Goal: Task Accomplishment & Management: Use online tool/utility

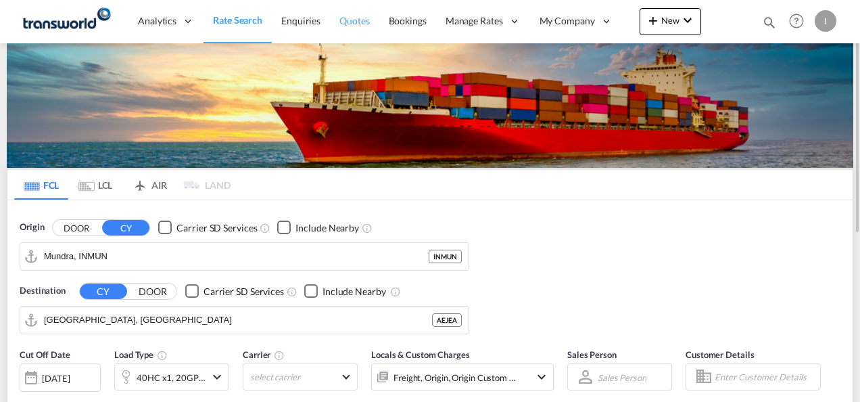
click at [356, 20] on span "Quotes" at bounding box center [354, 20] width 30 height 11
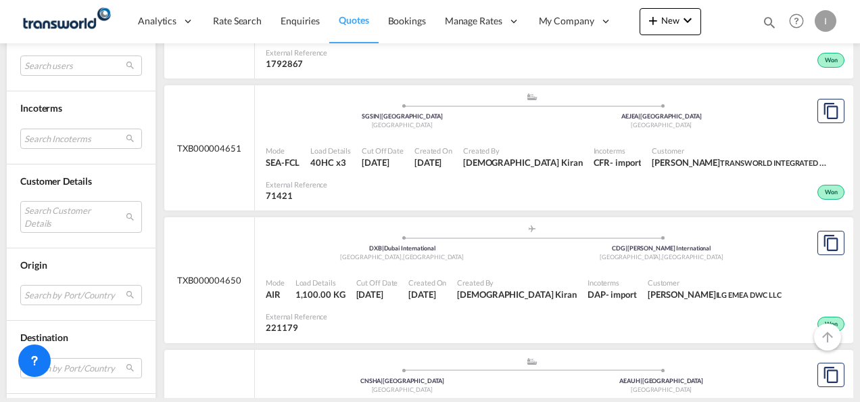
scroll to position [609, 0]
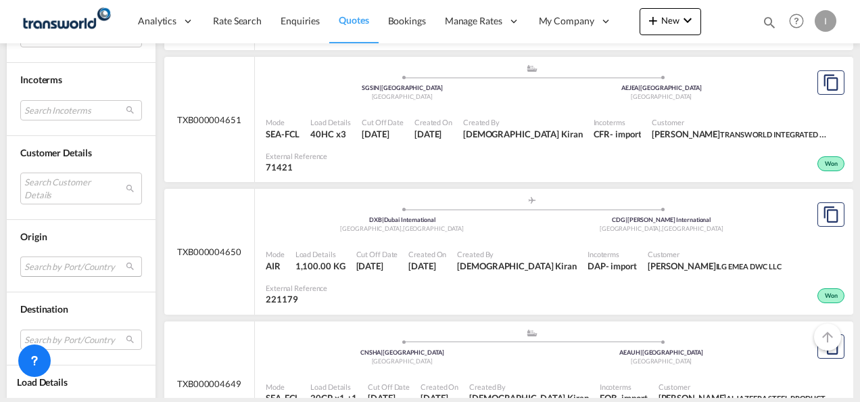
click at [40, 268] on md-select "Search by Port/Country JPNIC nichinan [GEOGRAPHIC_DATA] AEAMF mussafah [GEOGRAP…" at bounding box center [81, 266] width 122 height 20
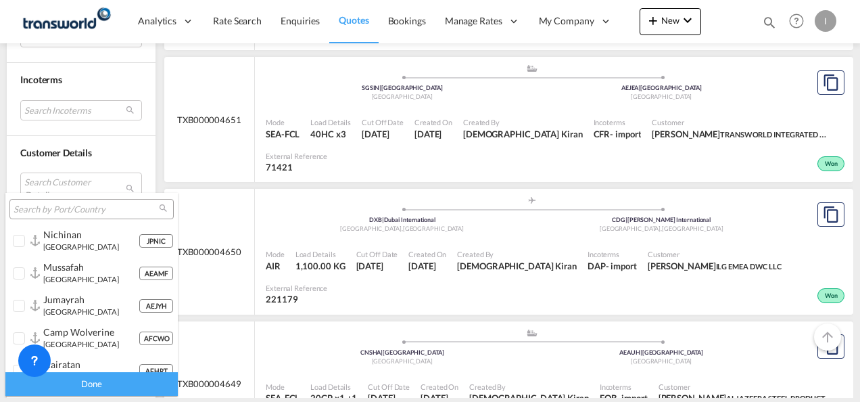
click at [58, 199] on div at bounding box center [91, 209] width 164 height 20
click at [60, 208] on input "search" at bounding box center [86, 210] width 145 height 12
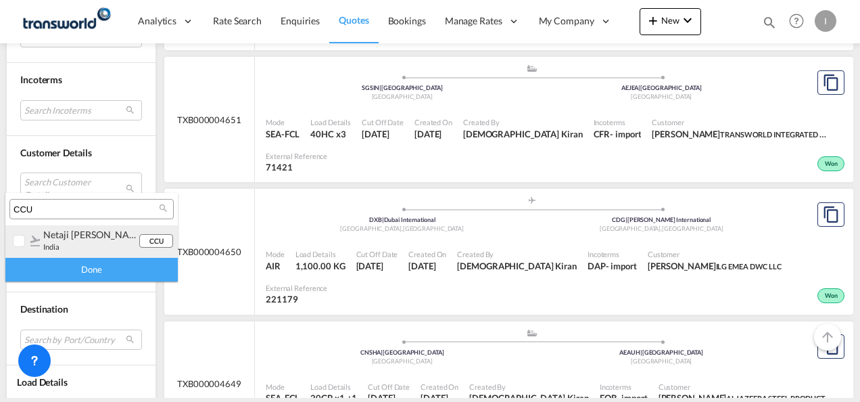
type input "CCU"
click at [62, 252] on md-option "CCU netaji [PERSON_NAME] [PERSON_NAME] international india" at bounding box center [91, 241] width 172 height 32
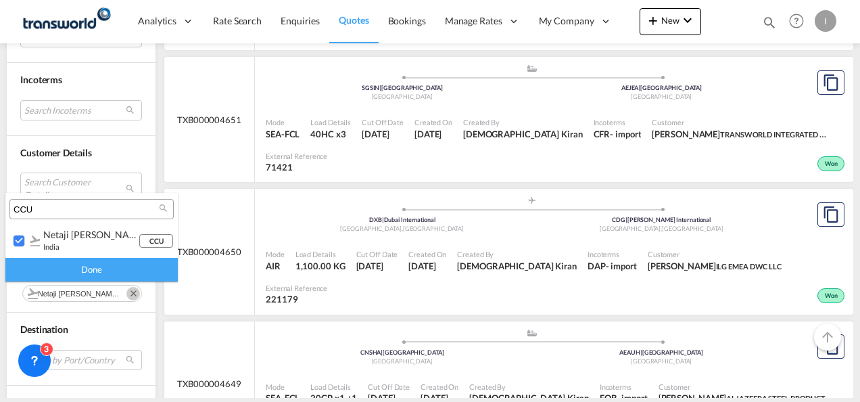
click at [74, 270] on div "Done" at bounding box center [91, 270] width 172 height 24
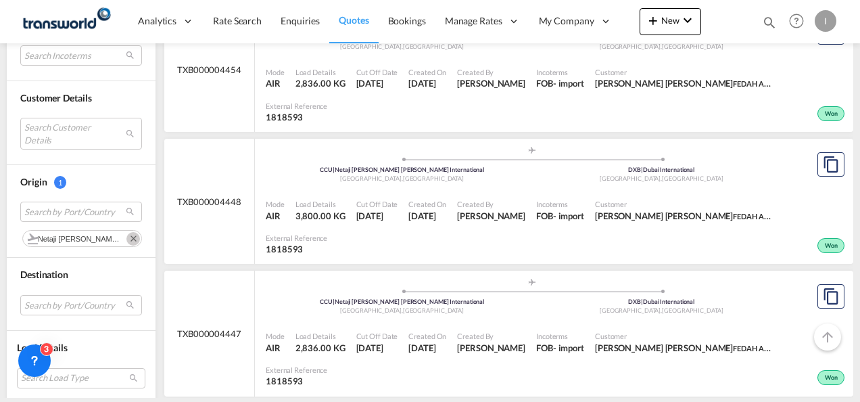
scroll to position [2338, 0]
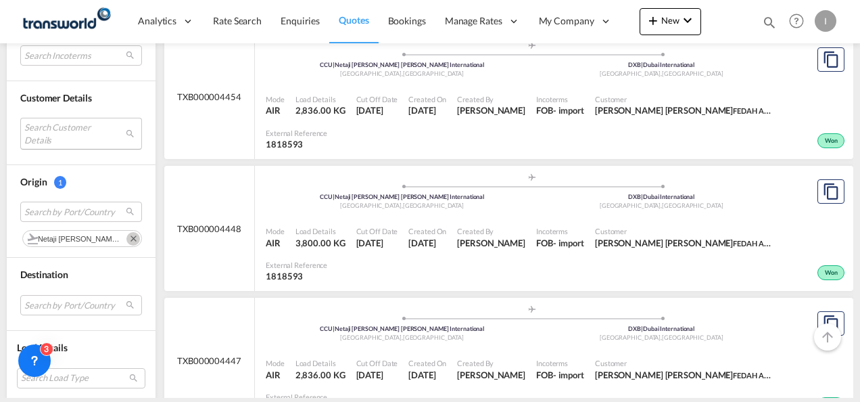
click at [57, 133] on md-select "Search Customer Details user name user rawaha Aslam [EMAIL_ADDRESS][DOMAIN_NAME…" at bounding box center [81, 133] width 122 height 31
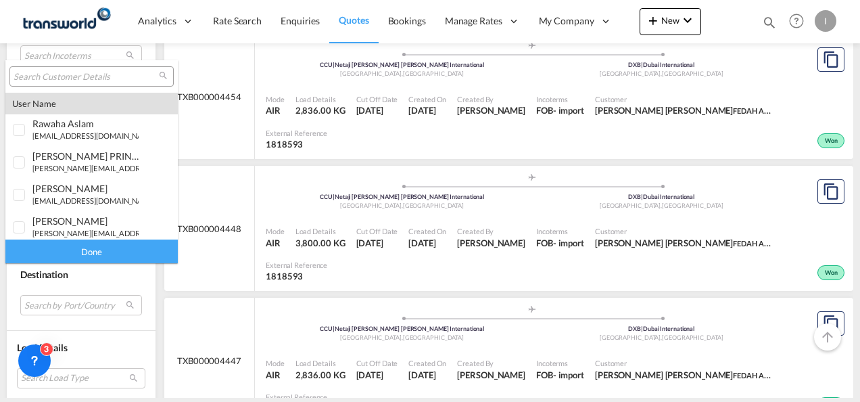
click at [72, 76] on input "search" at bounding box center [86, 77] width 145 height 12
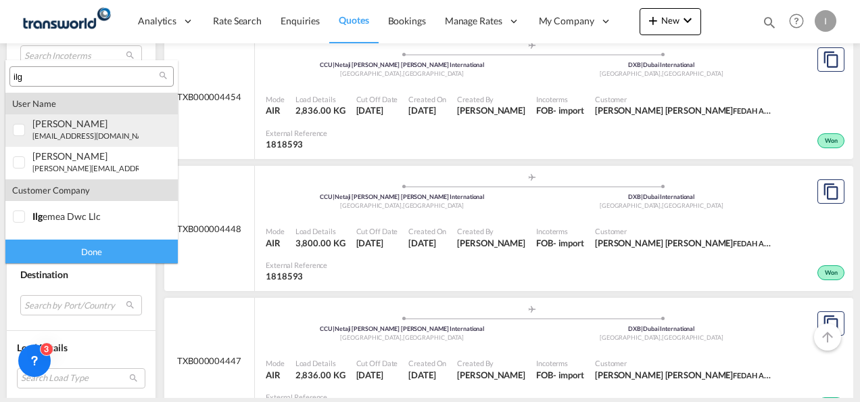
type input "ilg"
click at [69, 137] on small "[EMAIL_ADDRESS][DOMAIN_NAME]" at bounding box center [94, 135] width 124 height 9
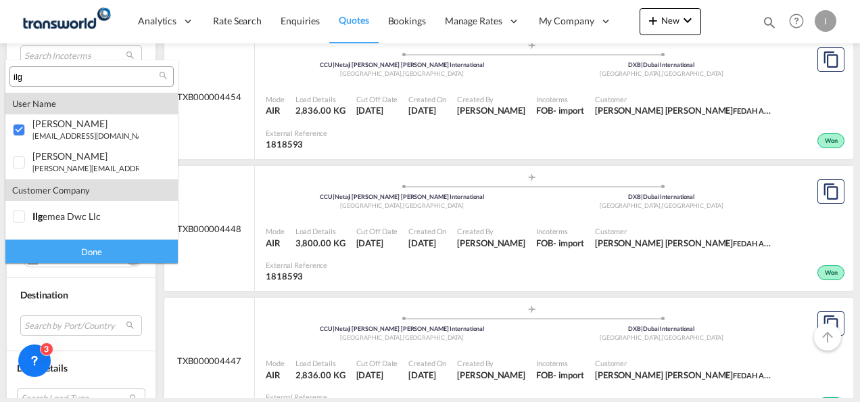
drag, startPoint x: 81, startPoint y: 246, endPoint x: 81, endPoint y: 254, distance: 8.1
click at [82, 253] on div "Done" at bounding box center [91, 251] width 172 height 24
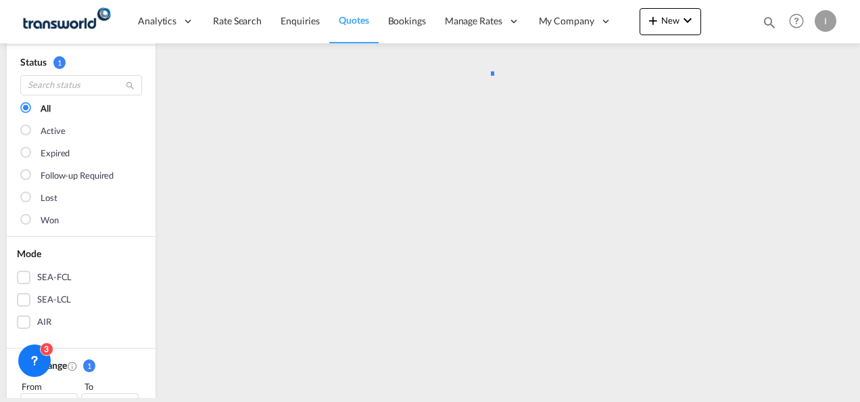
scroll to position [203, 0]
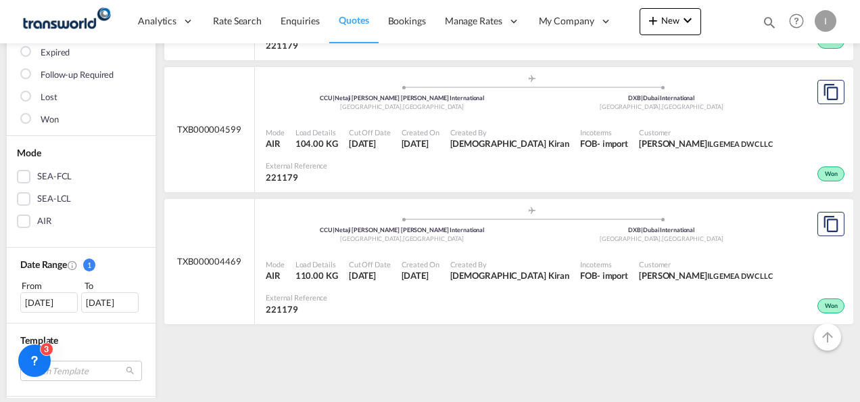
click at [55, 300] on div "[DATE]" at bounding box center [48, 302] width 57 height 20
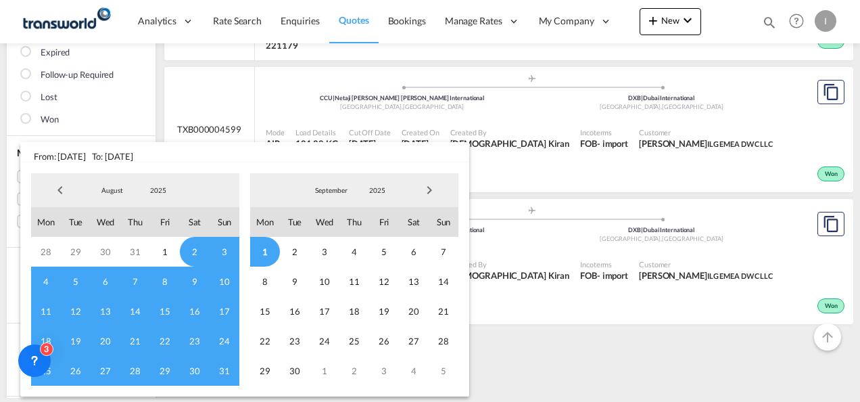
click at [57, 188] on span "Previous Month" at bounding box center [60, 189] width 27 height 27
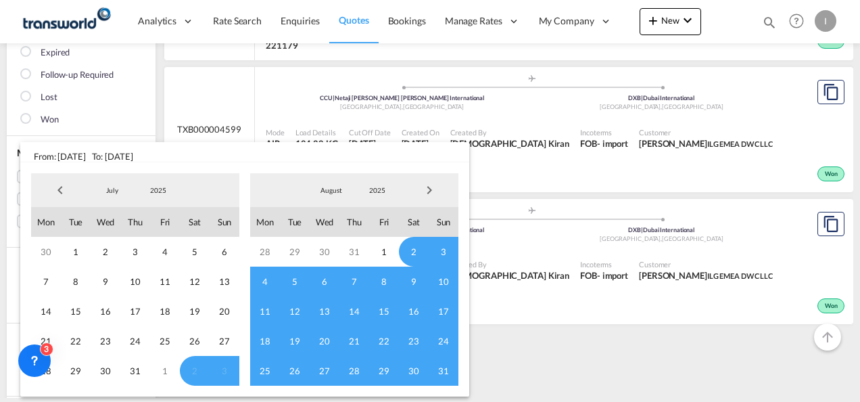
click at [68, 189] on span "Previous Month" at bounding box center [60, 189] width 27 height 27
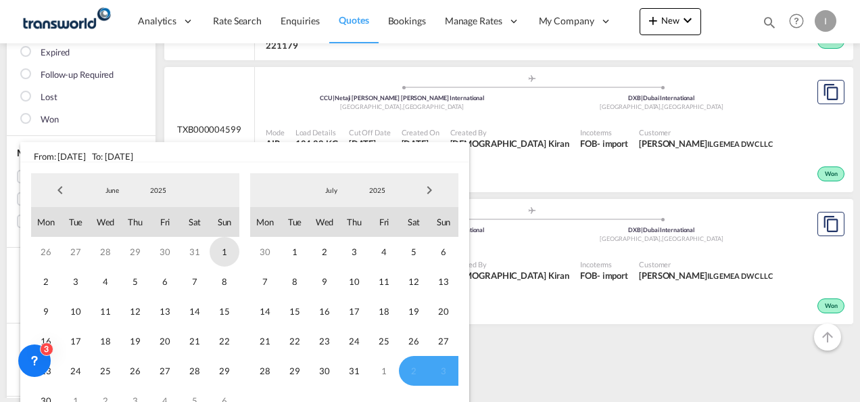
click at [214, 246] on span "1" at bounding box center [225, 252] width 30 height 30
click at [229, 381] on span "29" at bounding box center [225, 371] width 30 height 30
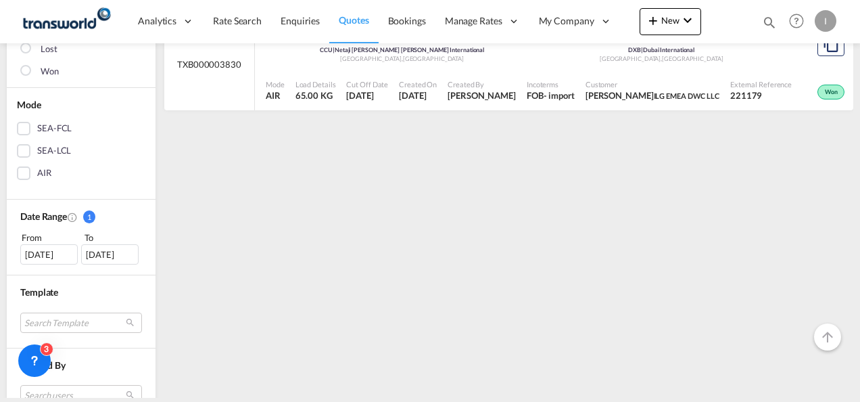
scroll to position [270, 0]
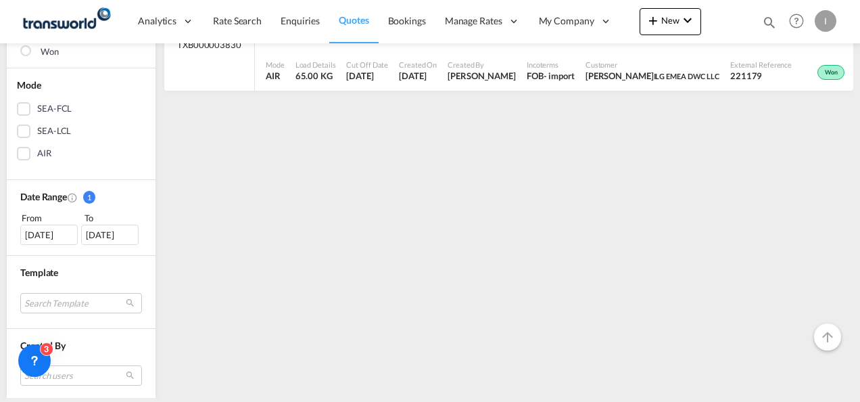
click at [53, 233] on div "[DATE]" at bounding box center [48, 234] width 57 height 20
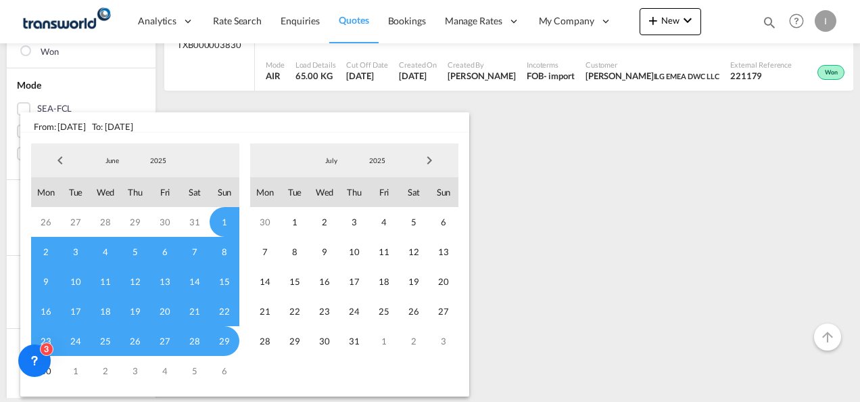
click at [60, 162] on span "Previous Month" at bounding box center [60, 160] width 27 height 27
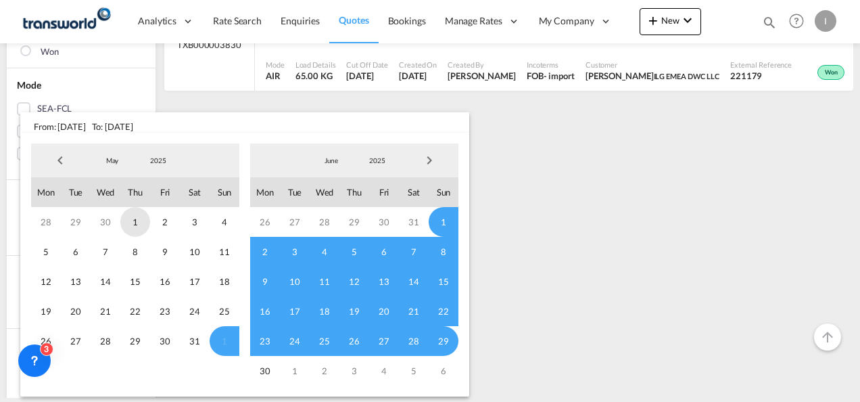
click at [141, 224] on span "1" at bounding box center [135, 222] width 30 height 30
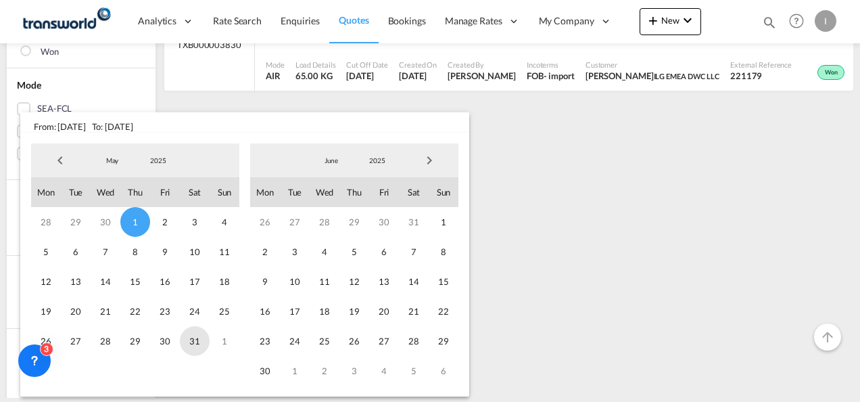
click at [192, 343] on span "31" at bounding box center [195, 341] width 30 height 30
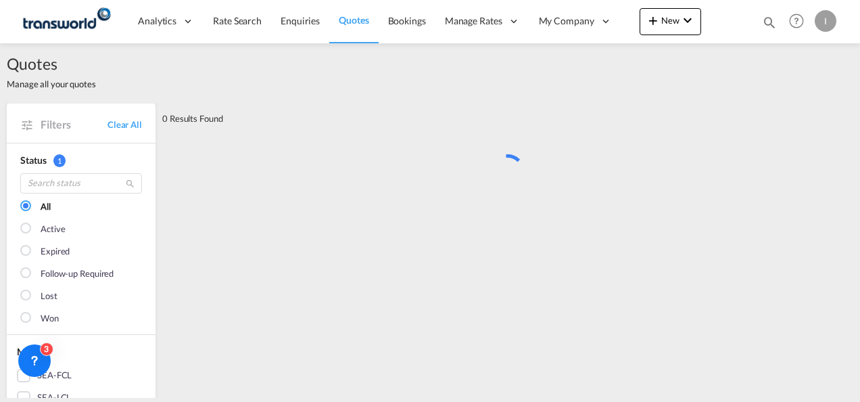
scroll to position [0, 0]
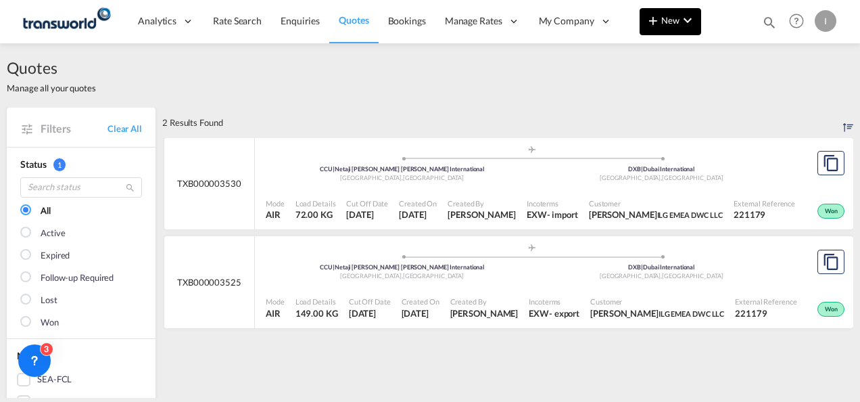
click at [676, 22] on span "New" at bounding box center [670, 20] width 51 height 11
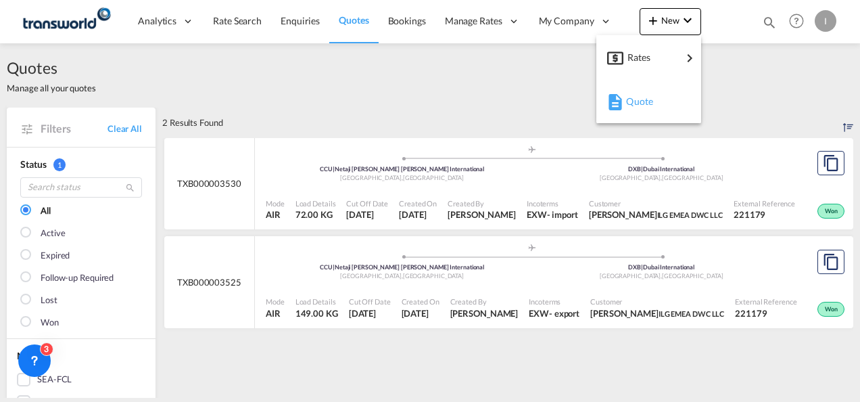
click at [623, 107] on div "Quote" at bounding box center [648, 102] width 83 height 34
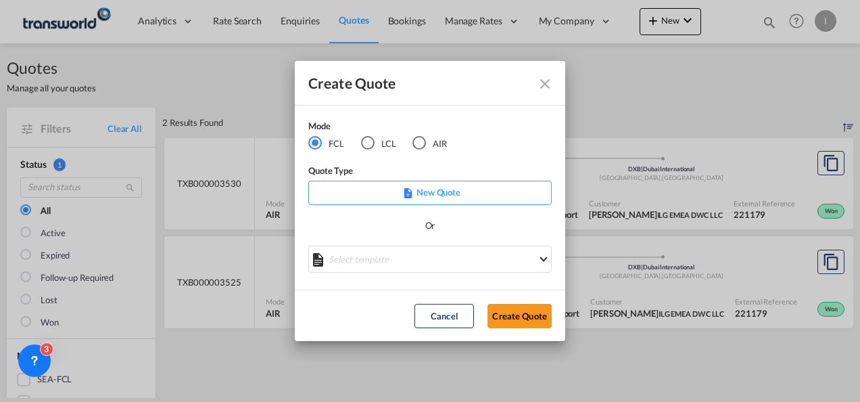
click at [425, 142] on div "AIR" at bounding box center [419, 143] width 14 height 14
click at [527, 319] on button "Create Quote" at bounding box center [519, 316] width 64 height 24
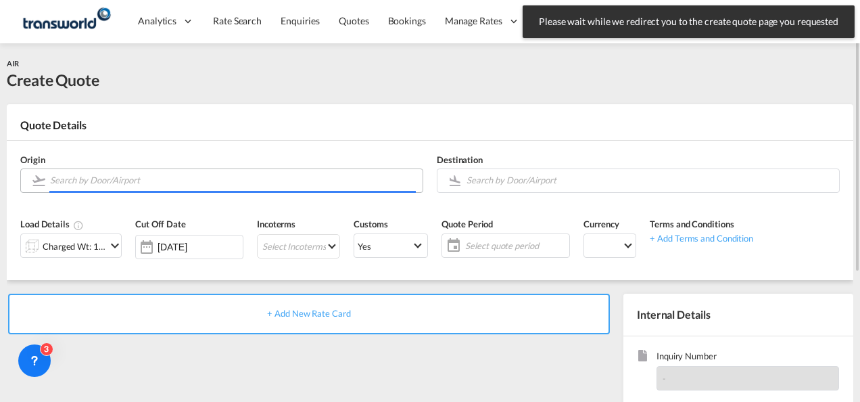
click at [60, 185] on input "Search by Door/Airport" at bounding box center [233, 180] width 366 height 24
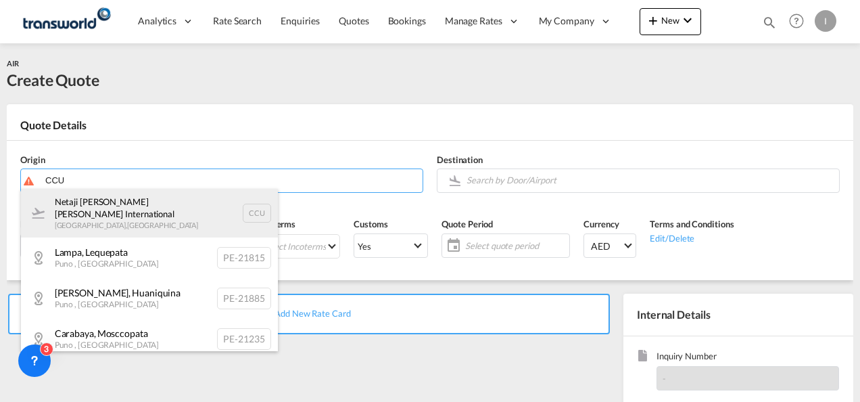
click at [89, 214] on div "Netaji [PERSON_NAME] [PERSON_NAME] International [GEOGRAPHIC_DATA] , [GEOGRAPHI…" at bounding box center [149, 213] width 257 height 49
type input "Netaji [PERSON_NAME] [PERSON_NAME] International, [GEOGRAPHIC_DATA], CCU"
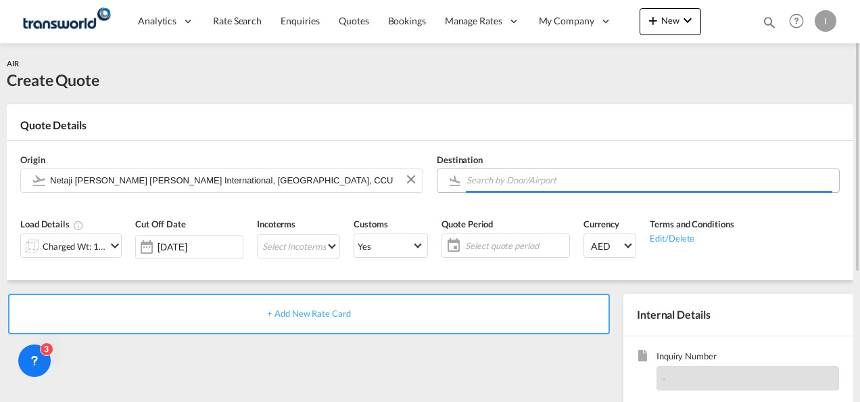
click at [534, 185] on input "Search by Door/Airport" at bounding box center [650, 180] width 366 height 24
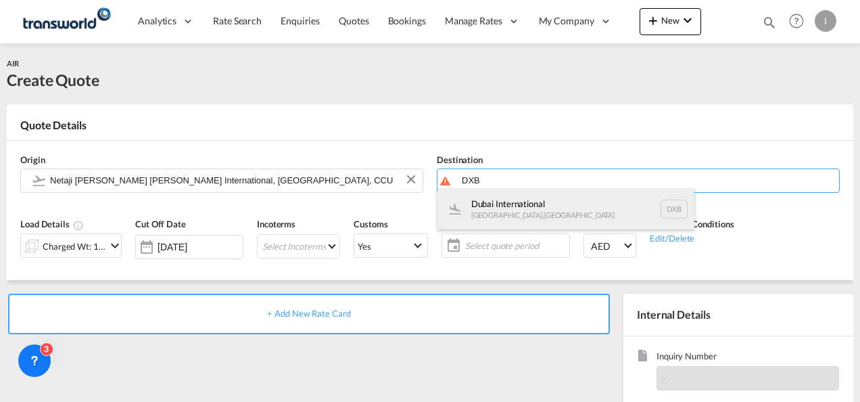
click at [485, 214] on div "Dubai International [GEOGRAPHIC_DATA] , [GEOGRAPHIC_DATA] DXB" at bounding box center [565, 209] width 257 height 41
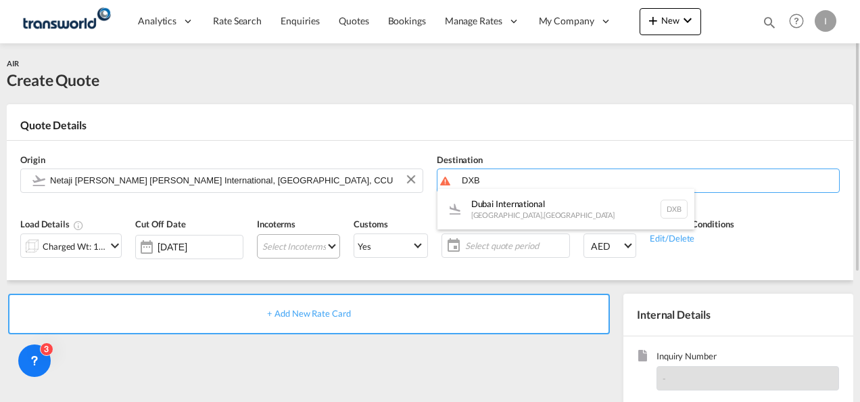
type input "Dubai International, [GEOGRAPHIC_DATA], DXB"
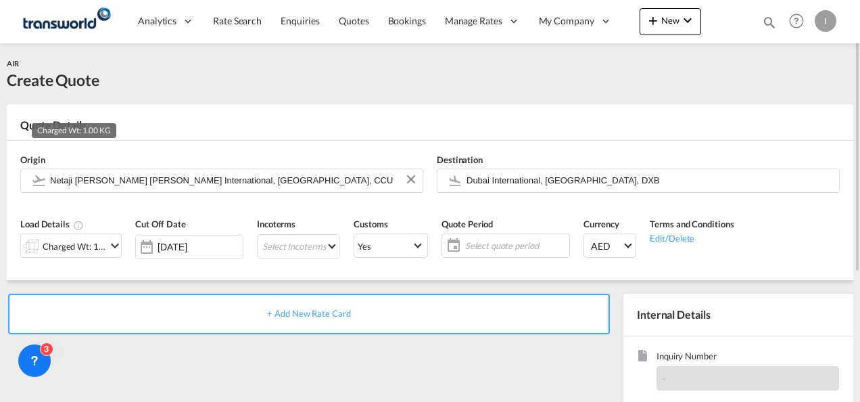
click at [90, 255] on div "Charged Wt: 1.00 KG" at bounding box center [75, 246] width 64 height 19
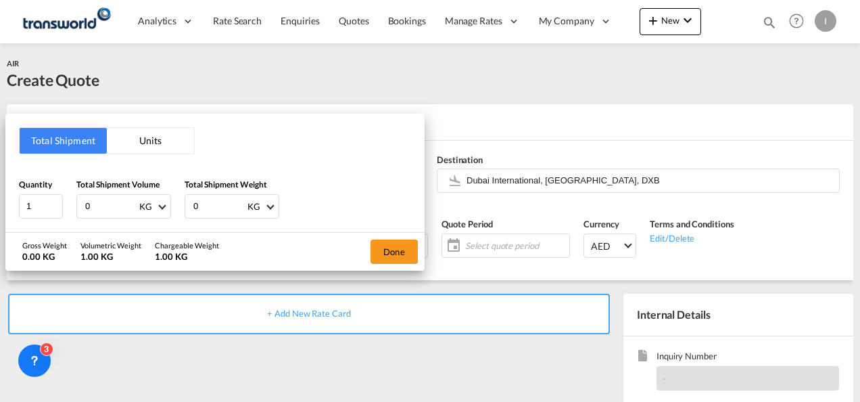
drag, startPoint x: 103, startPoint y: 204, endPoint x: 64, endPoint y: 204, distance: 38.5
click at [64, 204] on div "Quantity 1 Total Shipment Volume 0 KG CBM CFT KG LB Total Shipment Weight 0 KG …" at bounding box center [215, 198] width 392 height 41
type input "35"
drag, startPoint x: 206, startPoint y: 207, endPoint x: 162, endPoint y: 207, distance: 43.3
click at [162, 207] on div "Quantity 1 Total Shipment Volume 35 KG CBM CFT KG LB Total Shipment Weight 0 KG…" at bounding box center [215, 198] width 392 height 41
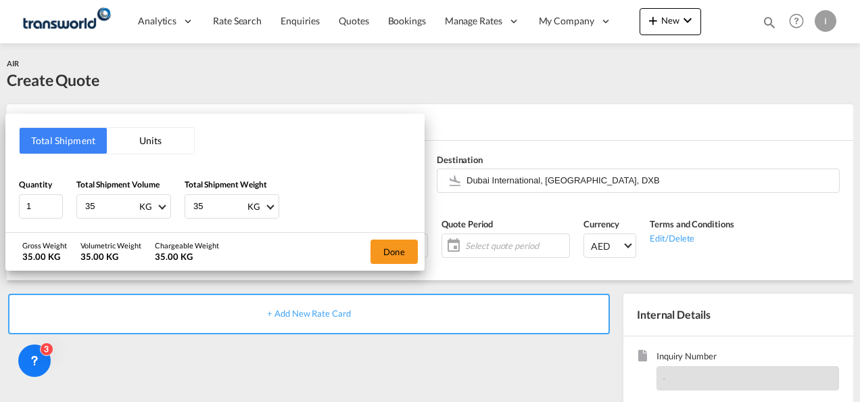
type input "35"
drag, startPoint x: 368, startPoint y: 243, endPoint x: 377, endPoint y: 245, distance: 9.0
click at [371, 244] on div "Done" at bounding box center [394, 252] width 61 height 38
click at [399, 247] on button "Done" at bounding box center [394, 251] width 47 height 24
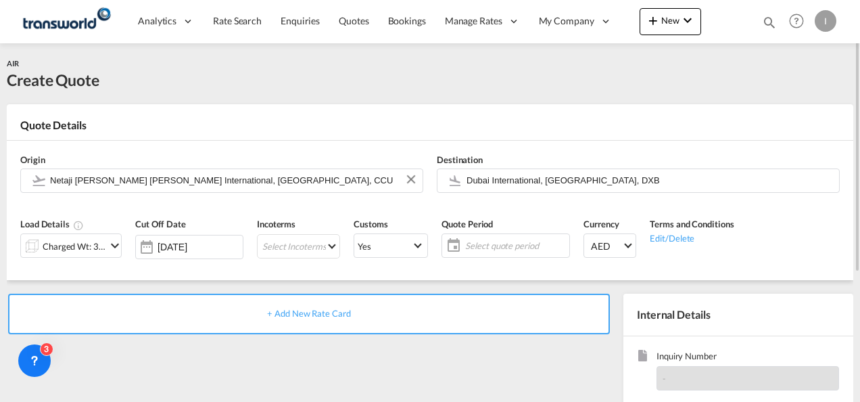
scroll to position [135, 0]
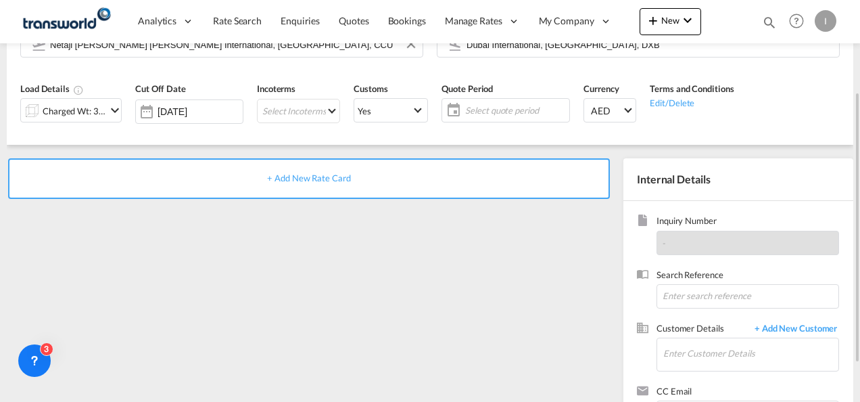
click at [703, 310] on div "Search Reference" at bounding box center [738, 294] width 203 height 53
click at [696, 302] on input at bounding box center [748, 296] width 183 height 24
paste input "312 9600 0306"
type input "312 9600 0306"
click at [700, 341] on input "Enter Customer Details" at bounding box center [750, 353] width 175 height 30
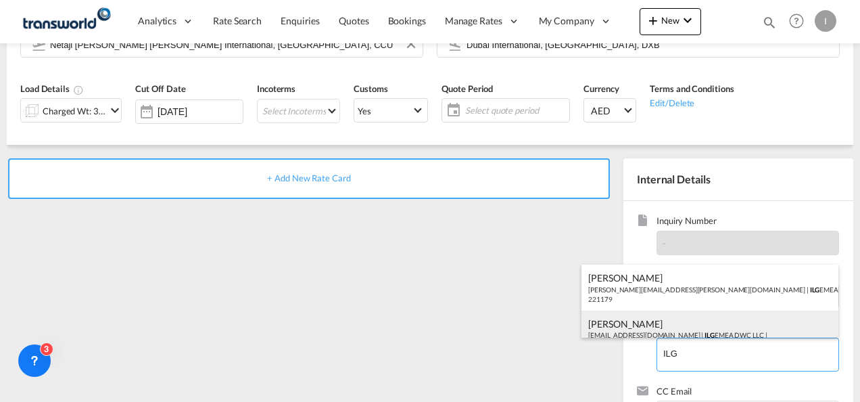
click at [629, 325] on div "[PERSON_NAME] [EMAIL_ADDRESS][DOMAIN_NAME] | ILG EMEA DWC LLC | 221179" at bounding box center [709, 333] width 257 height 46
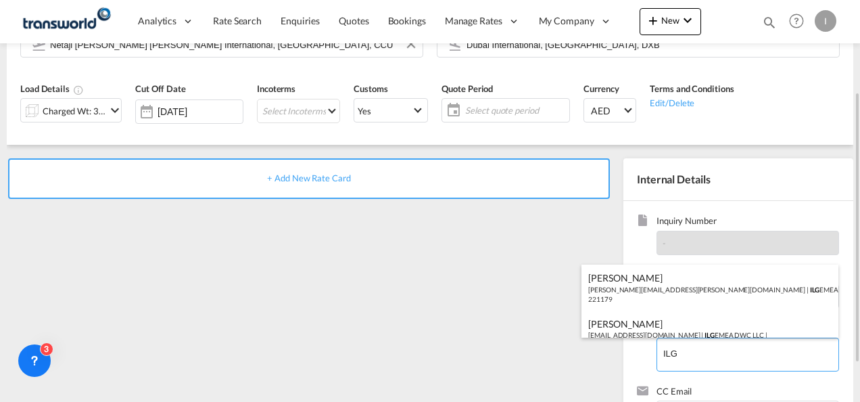
type input "ILG EMEA DWC LLC, [PERSON_NAME], [EMAIL_ADDRESS][DOMAIN_NAME]"
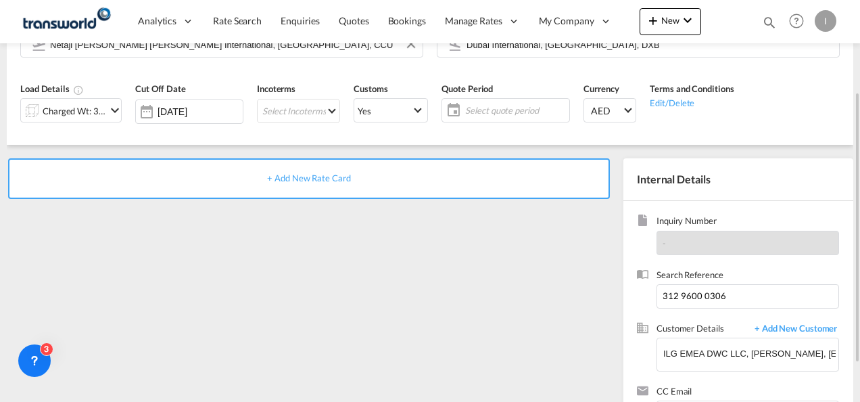
click at [310, 174] on span "+ Add New Rate Card" at bounding box center [308, 177] width 83 height 11
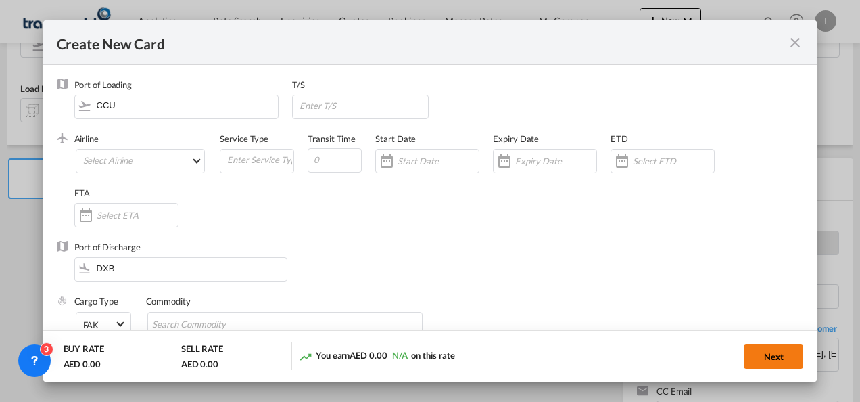
click at [784, 352] on button "Next" at bounding box center [774, 356] width 60 height 24
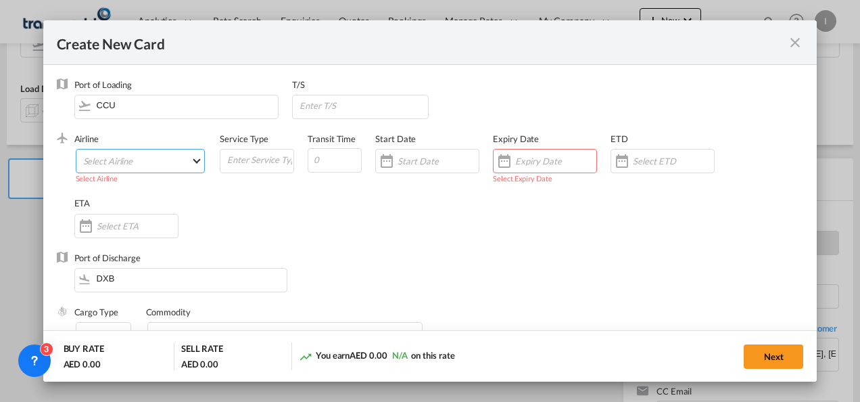
click at [95, 158] on md-select "Select Airline AIR EXPRESS S.A. (1166- / -) CMA CGM Air Cargo (1140-2C / -) DDW…" at bounding box center [141, 161] width 130 height 24
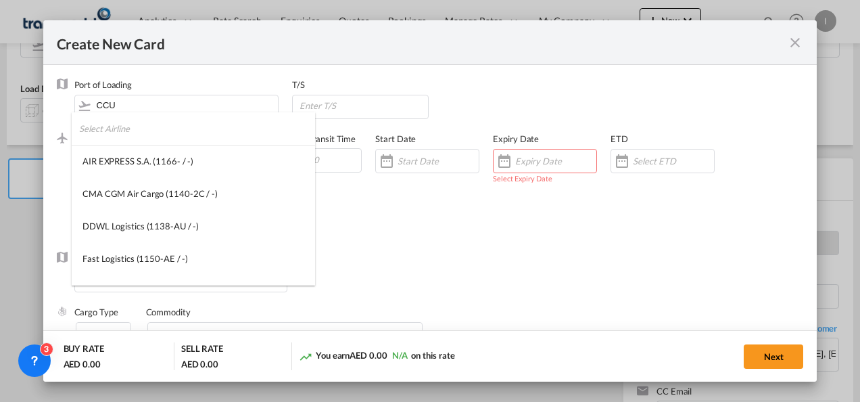
click at [112, 130] on input "search" at bounding box center [197, 128] width 236 height 32
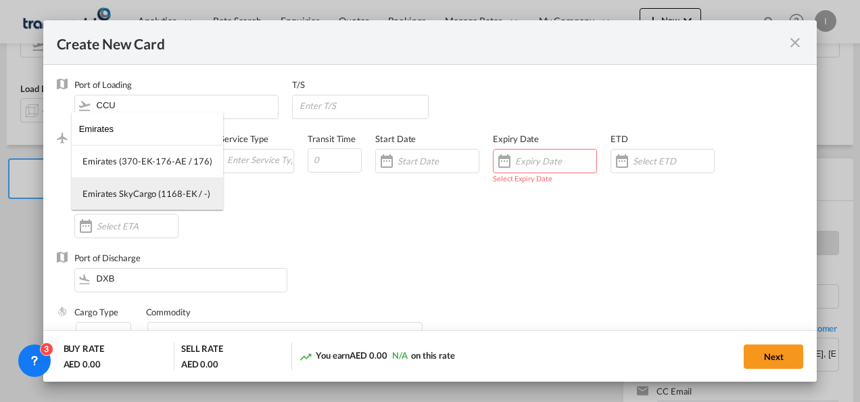
type input "Emirates"
click at [127, 197] on div "Emirates SkyCargo (1168-EK / -)" at bounding box center [146, 193] width 128 height 12
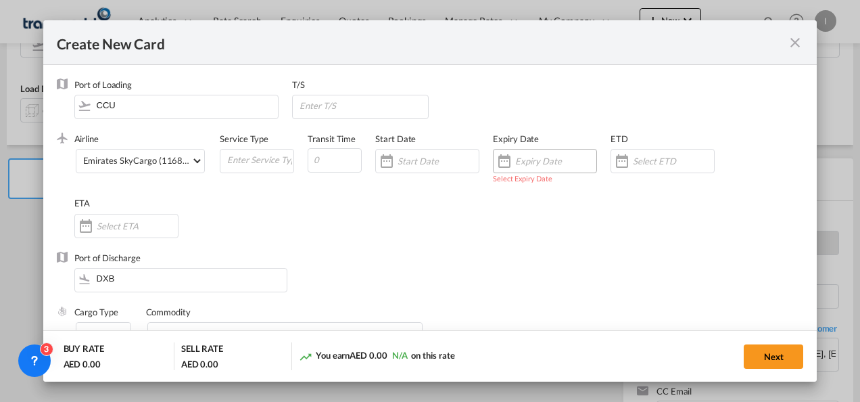
click at [553, 159] on input "Create New CardPort ..." at bounding box center [555, 161] width 81 height 11
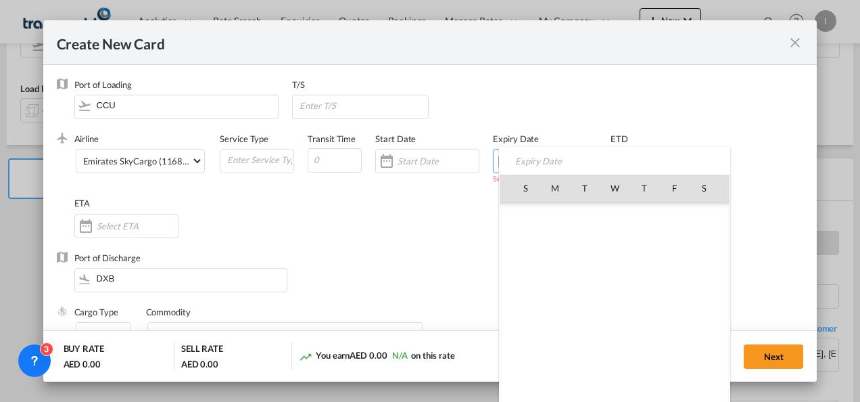
scroll to position [313200, 0]
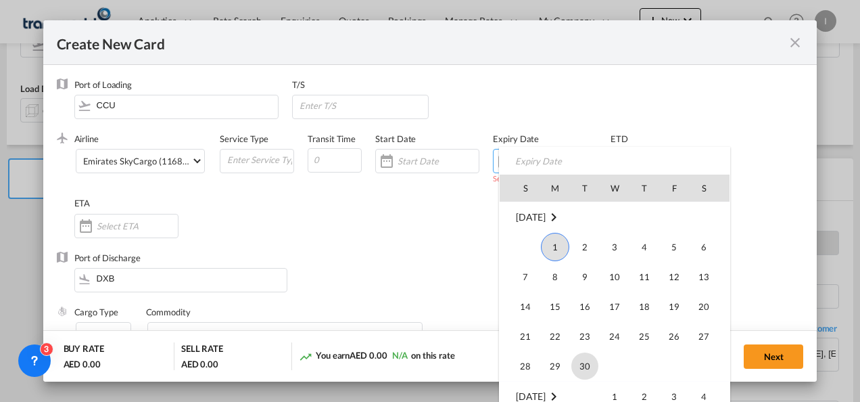
click at [581, 362] on span "30" at bounding box center [584, 365] width 27 height 27
type input "[DATE]"
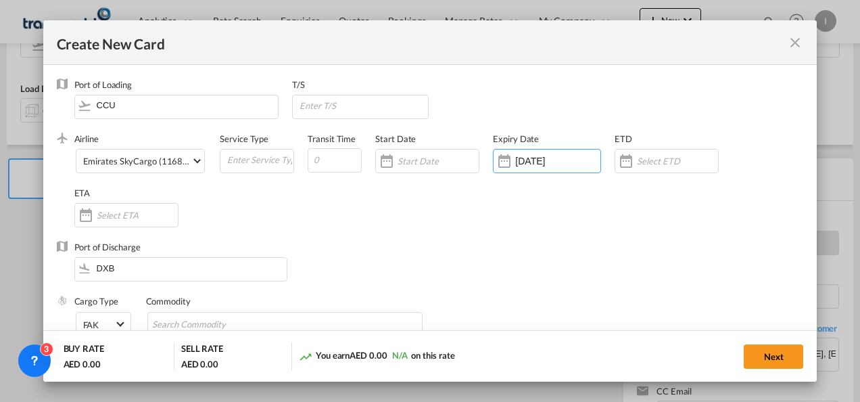
click at [341, 277] on div "Port of Discharge DXB" at bounding box center [430, 268] width 747 height 54
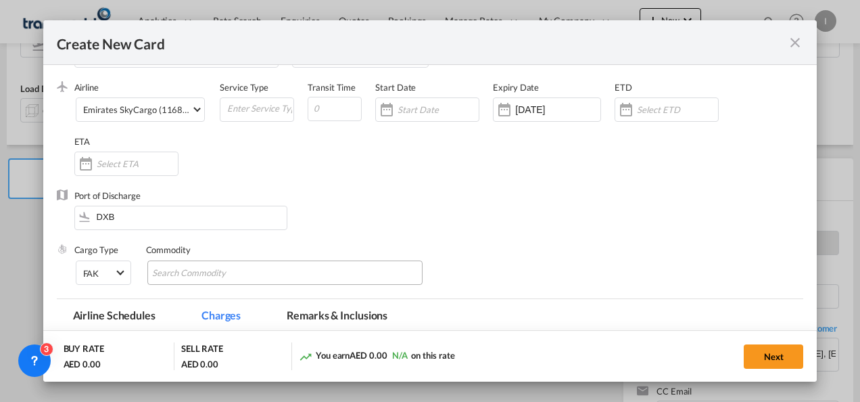
scroll to position [68, 0]
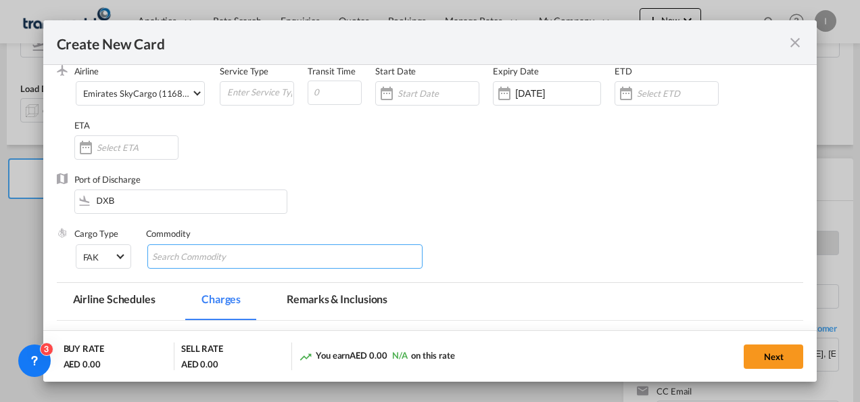
click at [213, 257] on input "Search Commodity" at bounding box center [214, 257] width 124 height 22
type input "General Cargo"
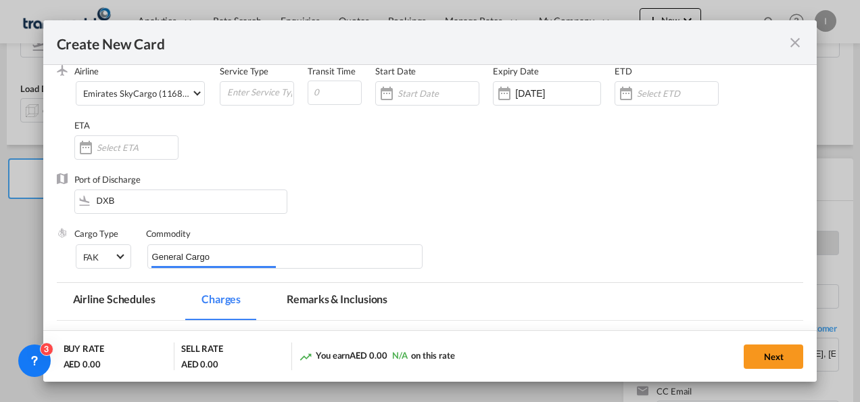
click at [615, 159] on div "Airline Emirates SkyCargo (1168-EK / -) (- / -) Service Type Transit Time Start…" at bounding box center [439, 119] width 730 height 108
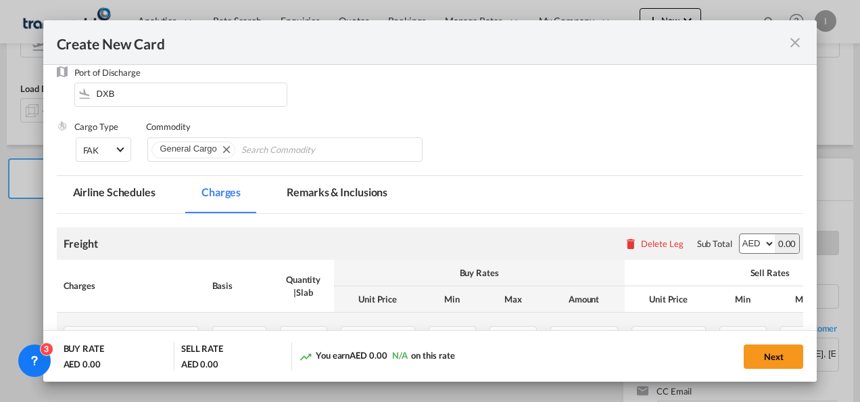
scroll to position [270, 0]
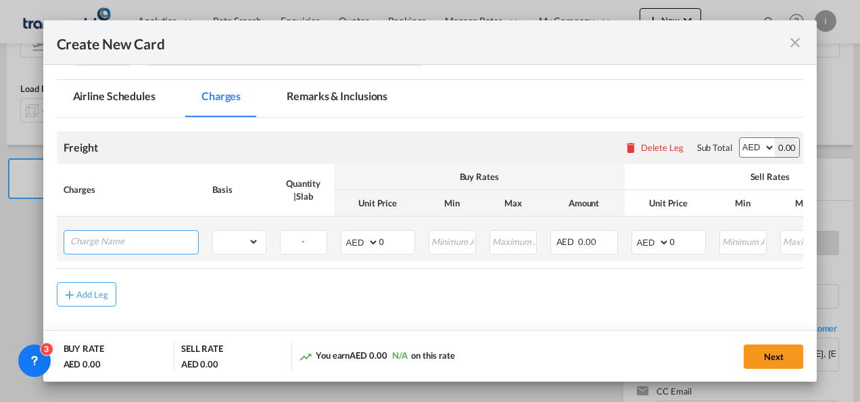
click at [110, 239] on input "Charge Name" at bounding box center [134, 241] width 128 height 20
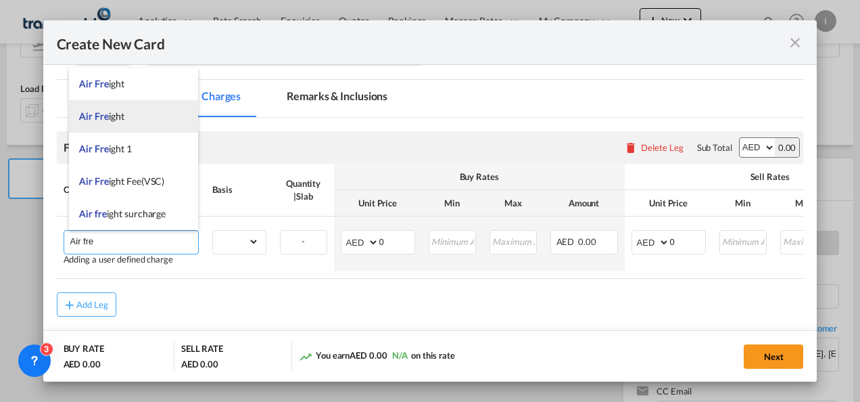
click at [133, 119] on li "Air Fre ight" at bounding box center [133, 116] width 129 height 32
type input "Air Freight"
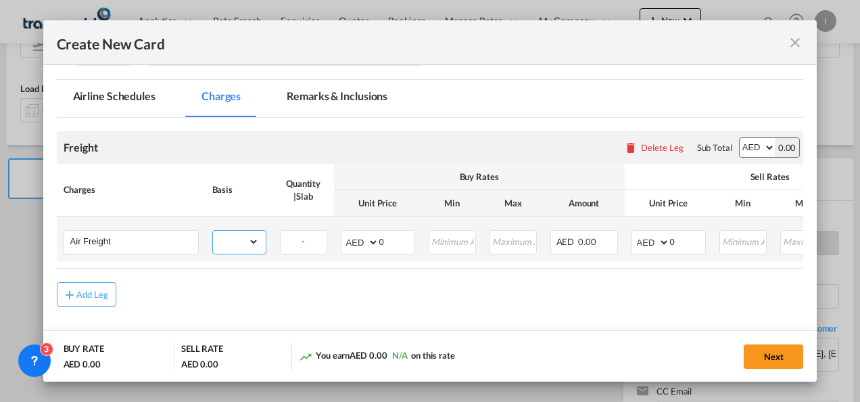
click at [232, 245] on select "gross_weight volumetric_weight per_shipment per_bl per_km % on air freight per_…" at bounding box center [236, 242] width 46 height 22
select select "per_shipment"
click at [213, 231] on select "gross_weight volumetric_weight per_shipment per_bl per_km % on air freight per_…" at bounding box center [236, 242] width 46 height 22
drag, startPoint x: 392, startPoint y: 243, endPoint x: 372, endPoint y: 242, distance: 20.3
click at [372, 242] on md-input-container "AED AFN ALL AMD ANG AOA ARS AUD AWG AZN BAM BBD BDT BGN BHD BIF BMD BND [PERSON…" at bounding box center [378, 242] width 74 height 24
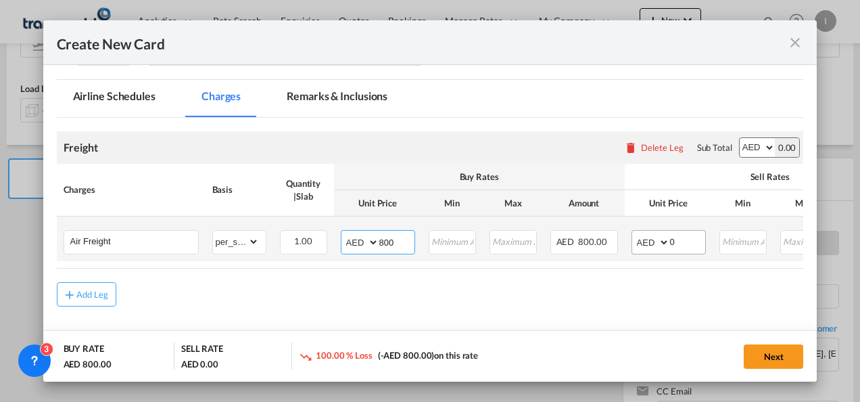
type input "800"
drag, startPoint x: 676, startPoint y: 238, endPoint x: 641, endPoint y: 240, distance: 35.2
click at [641, 240] on md-input-container "AED AFN ALL AMD ANG AOA ARS AUD AWG AZN BAM BBD BDT BGN BHD BIF BMD BND [PERSON…" at bounding box center [669, 242] width 74 height 24
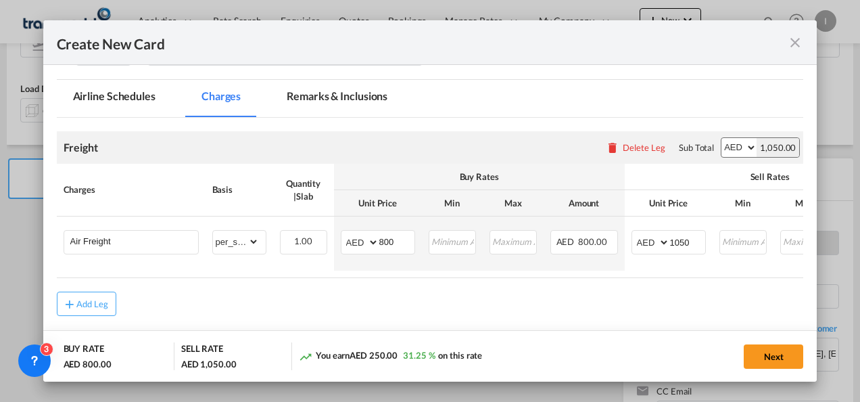
click at [533, 293] on div "Add Leg" at bounding box center [430, 303] width 747 height 24
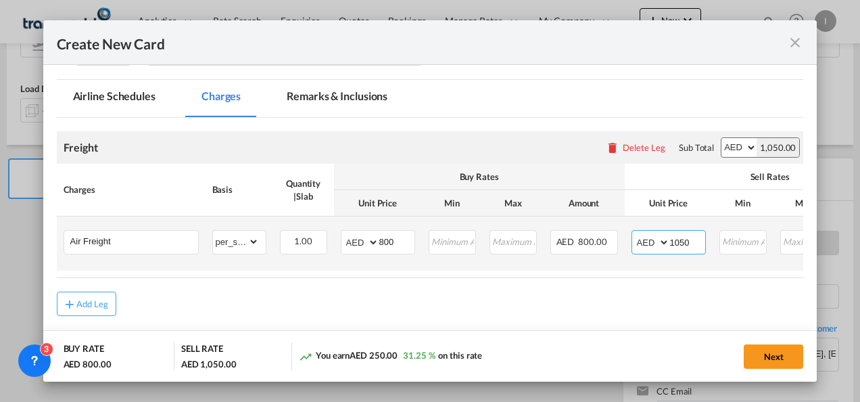
drag, startPoint x: 687, startPoint y: 243, endPoint x: 671, endPoint y: 241, distance: 16.4
click at [671, 241] on input "1050" at bounding box center [687, 241] width 35 height 20
type input "1"
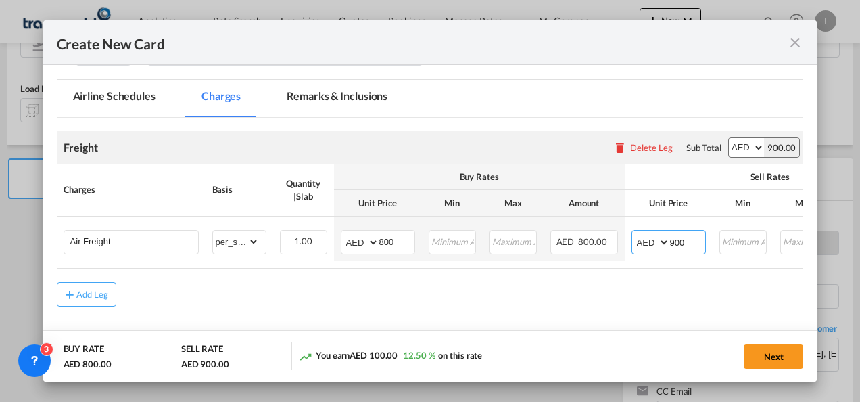
type input "900"
click at [519, 306] on div "Add Leg" at bounding box center [430, 294] width 747 height 24
click at [794, 353] on button "Next" at bounding box center [774, 356] width 60 height 24
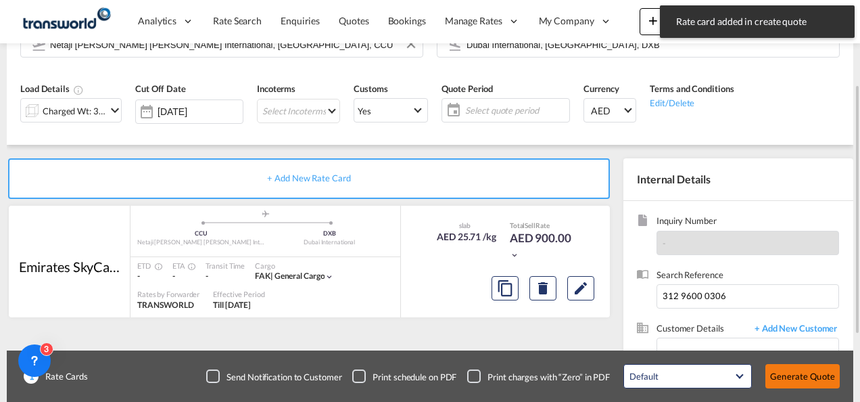
click at [805, 380] on button "Generate Quote" at bounding box center [802, 376] width 74 height 24
click at [483, 103] on span "Select quote period" at bounding box center [517, 110] width 103 height 19
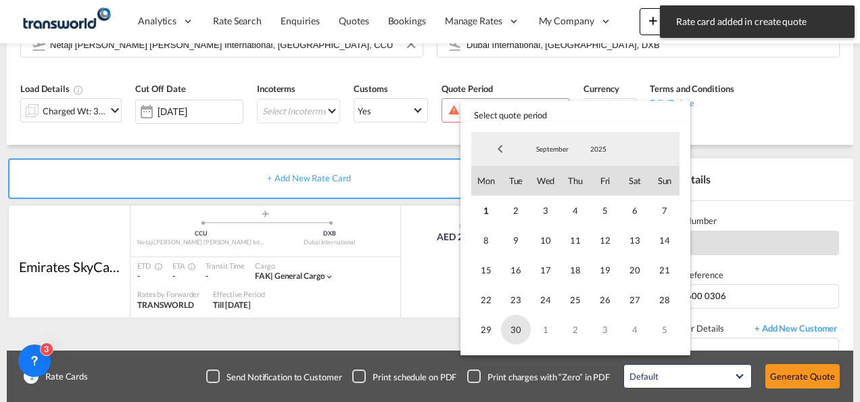
click at [517, 328] on span "30" at bounding box center [516, 329] width 30 height 30
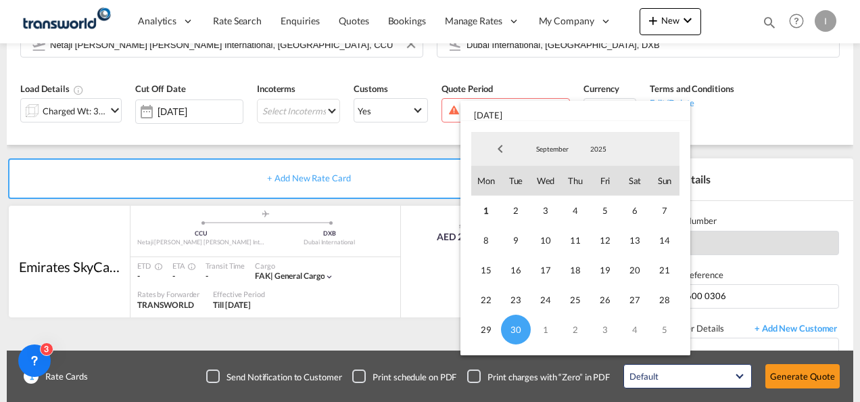
click at [312, 111] on md-backdrop at bounding box center [430, 201] width 860 height 402
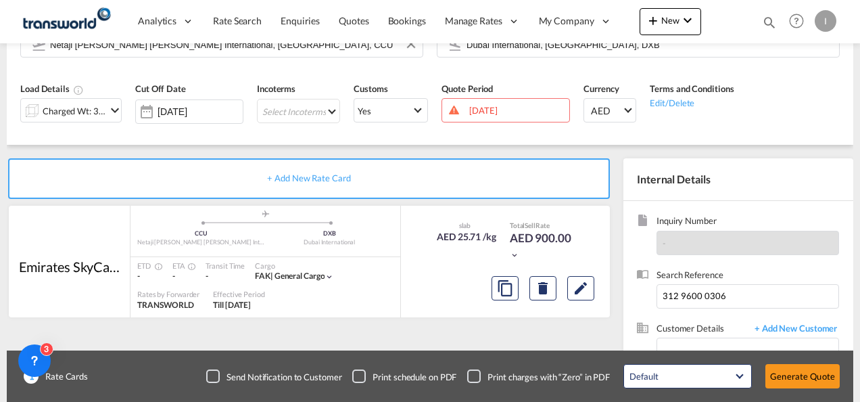
click at [312, 111] on md-select "Select Incoterms CPT - export Carrier Paid to FCA - import Free Carrier FOB - i…" at bounding box center [298, 111] width 83 height 24
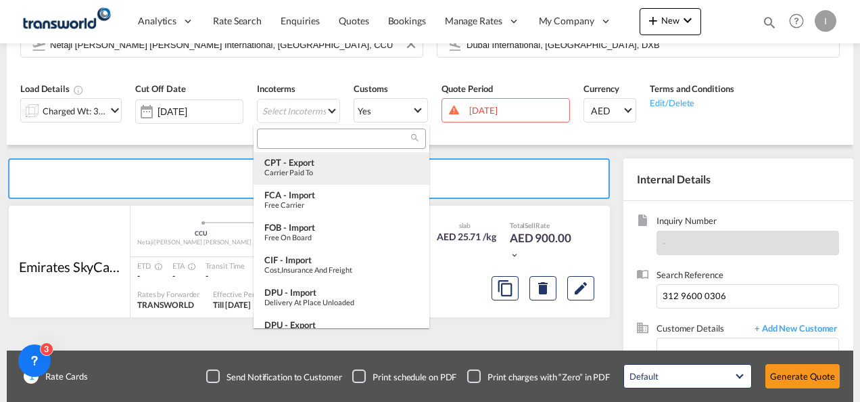
scroll to position [8, 0]
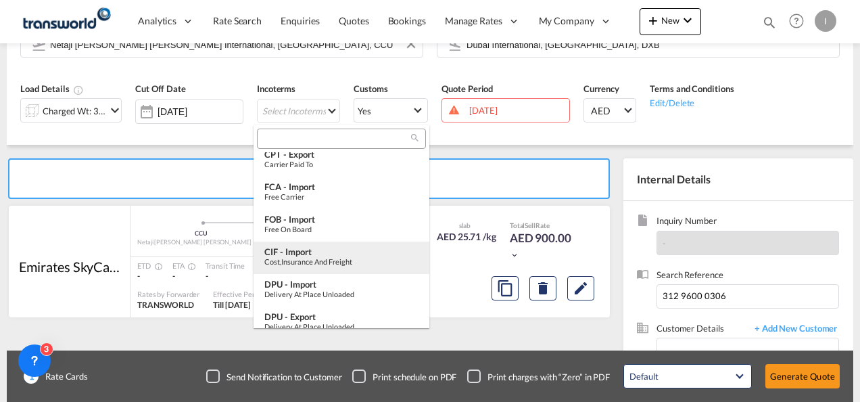
click at [295, 253] on div "CIF - import" at bounding box center [341, 251] width 154 height 11
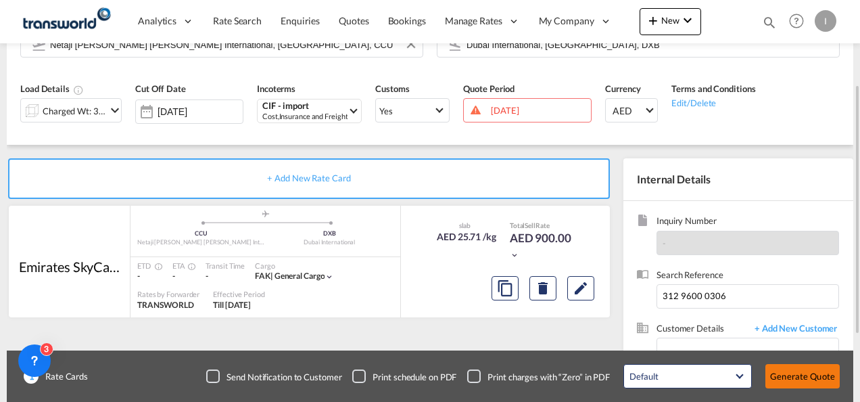
click at [796, 380] on button "Generate Quote" at bounding box center [802, 376] width 74 height 24
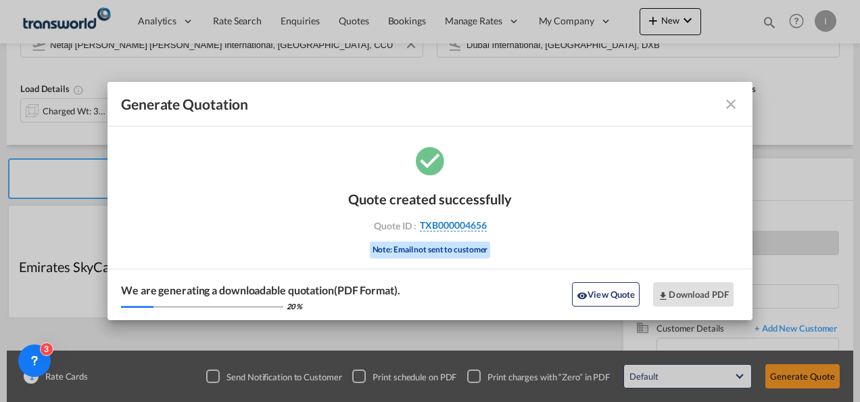
click at [473, 222] on span "TXB000004656" at bounding box center [453, 225] width 67 height 12
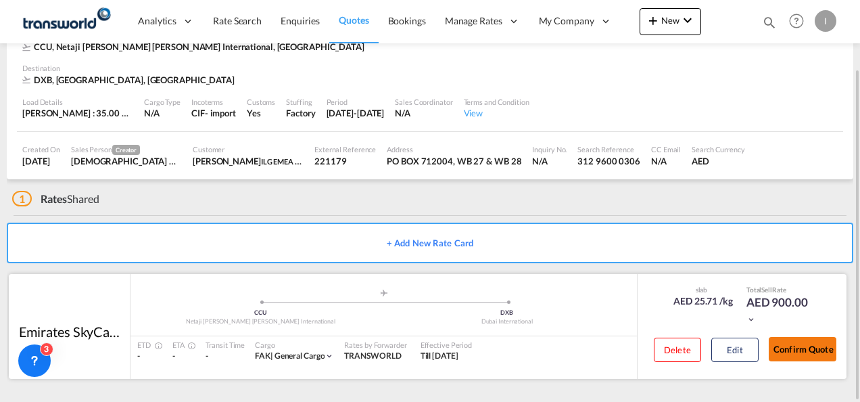
click at [813, 356] on button "Confirm Quote" at bounding box center [803, 349] width 68 height 24
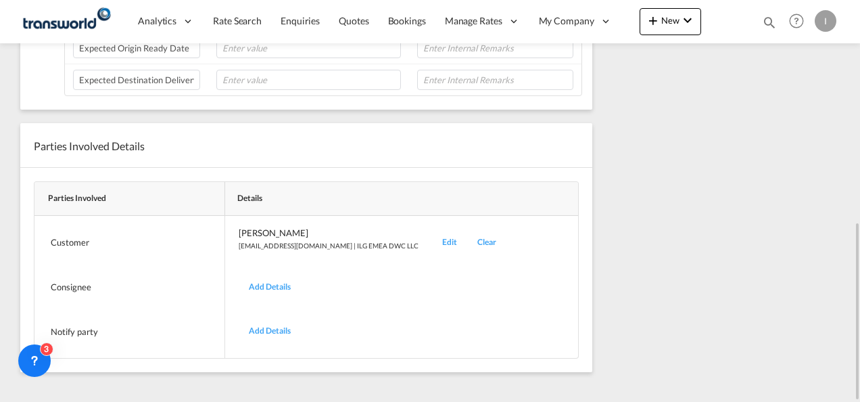
scroll to position [164, 0]
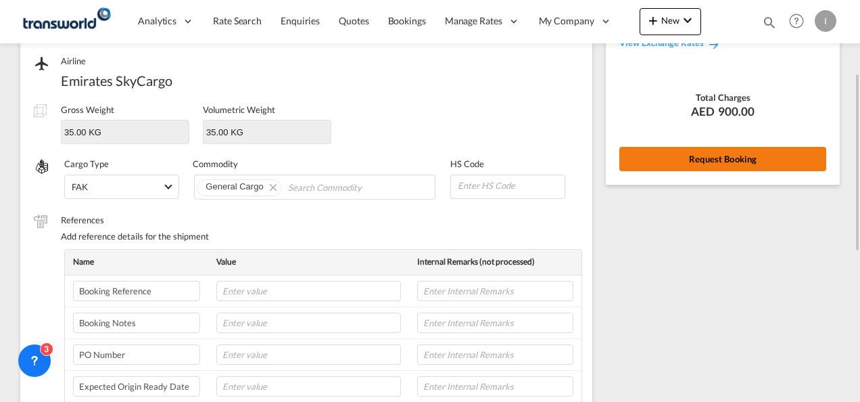
click at [690, 151] on button "Request Booking" at bounding box center [722, 159] width 207 height 24
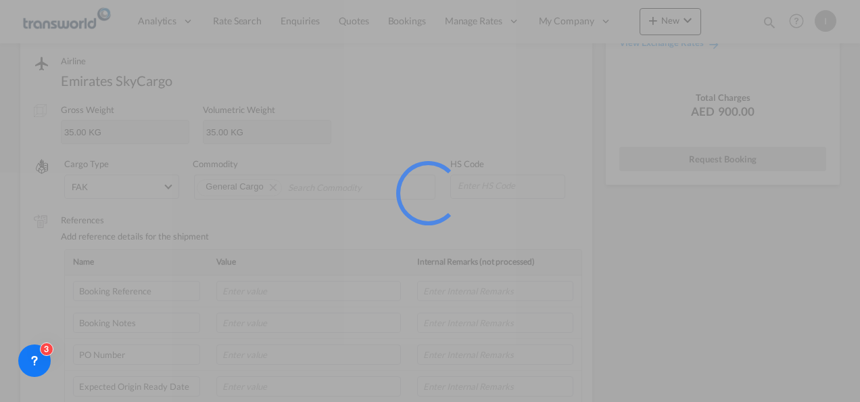
scroll to position [25, 0]
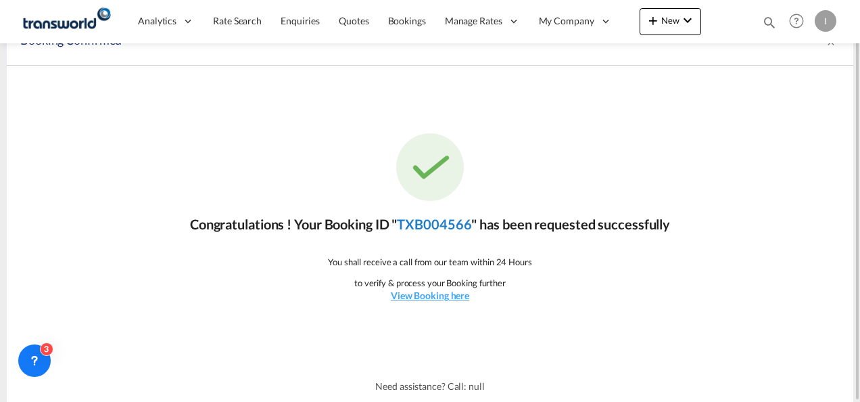
click at [460, 226] on link "TXB004566" at bounding box center [434, 224] width 74 height 16
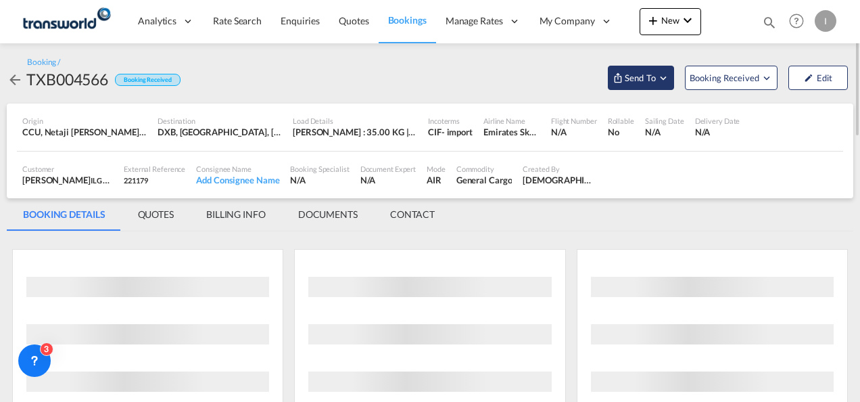
click at [633, 84] on span "Send To" at bounding box center [640, 78] width 34 height 14
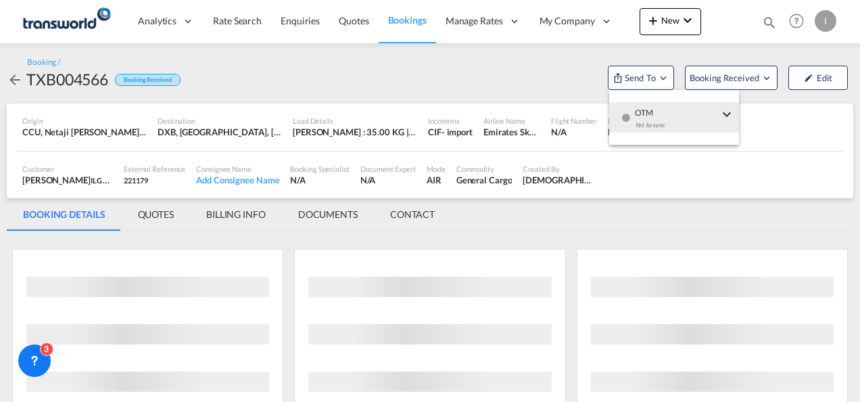
drag, startPoint x: 640, startPoint y: 105, endPoint x: 599, endPoint y: 116, distance: 42.6
click at [640, 107] on span "OTM" at bounding box center [677, 108] width 84 height 12
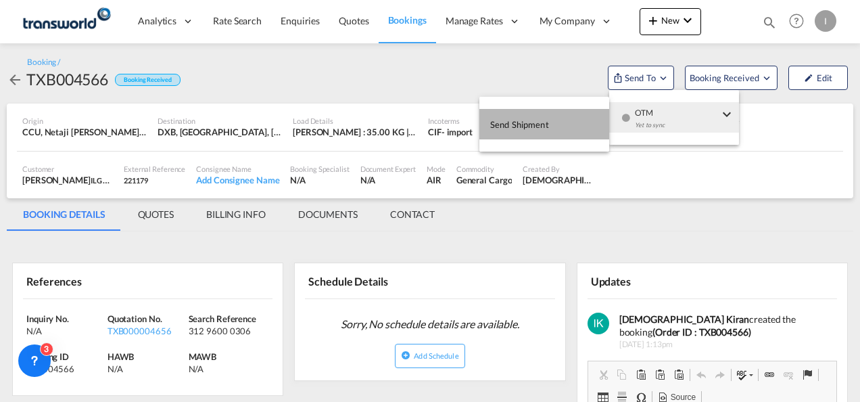
click at [581, 119] on button "Send Shipment" at bounding box center [544, 124] width 130 height 30
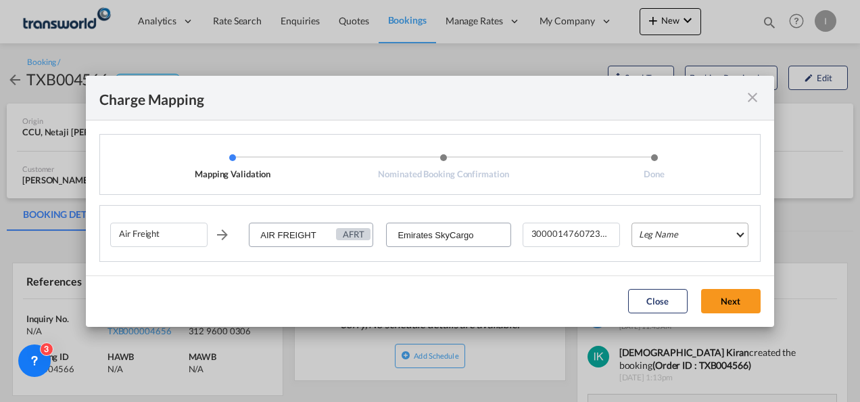
click at [663, 234] on md-select "Leg Name HANDLING ORIGIN HANDLING DESTINATION OTHERS TL PICK UP CUSTOMS ORIGIN …" at bounding box center [690, 234] width 117 height 24
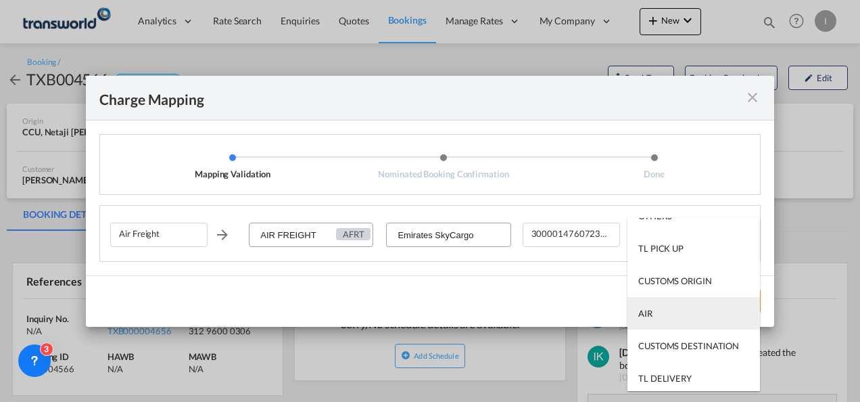
scroll to position [87, 0]
click at [652, 312] on div "AIR" at bounding box center [645, 310] width 14 height 12
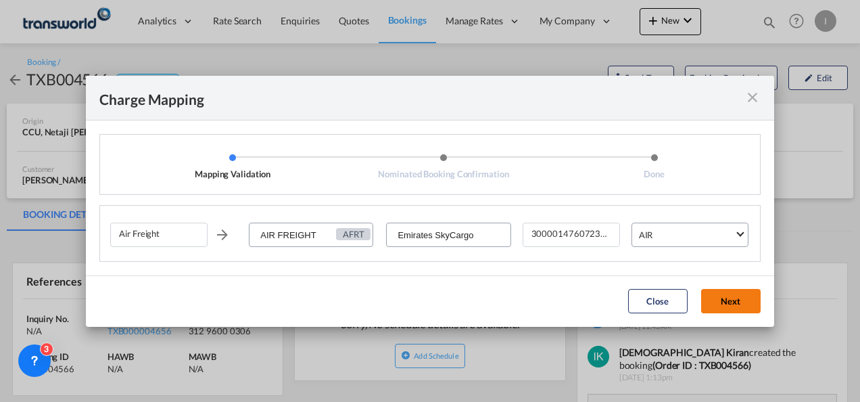
click at [720, 298] on button "Next" at bounding box center [731, 301] width 60 height 24
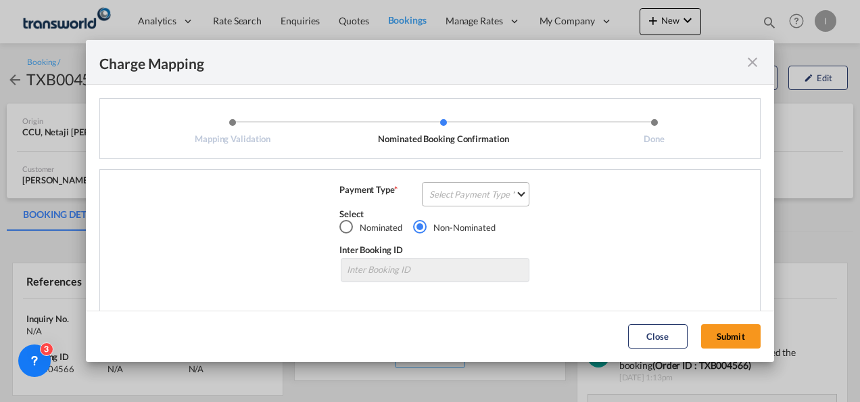
click at [492, 199] on md-select "Select Payment Type COLLECT PREPAID" at bounding box center [476, 194] width 108 height 24
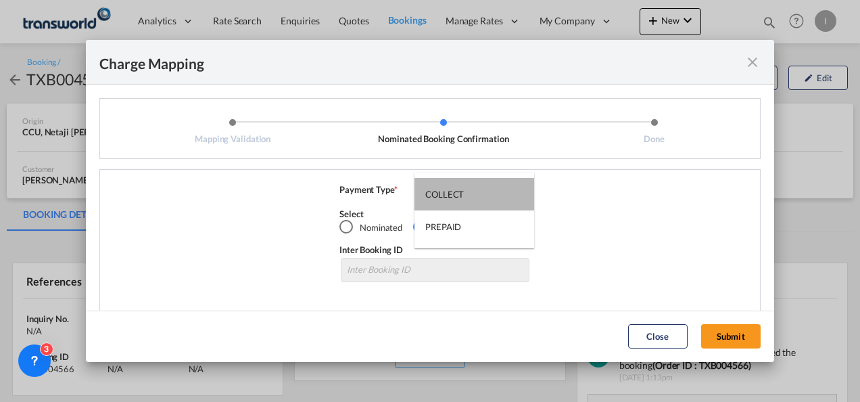
click at [492, 199] on md-option "COLLECT" at bounding box center [474, 194] width 120 height 32
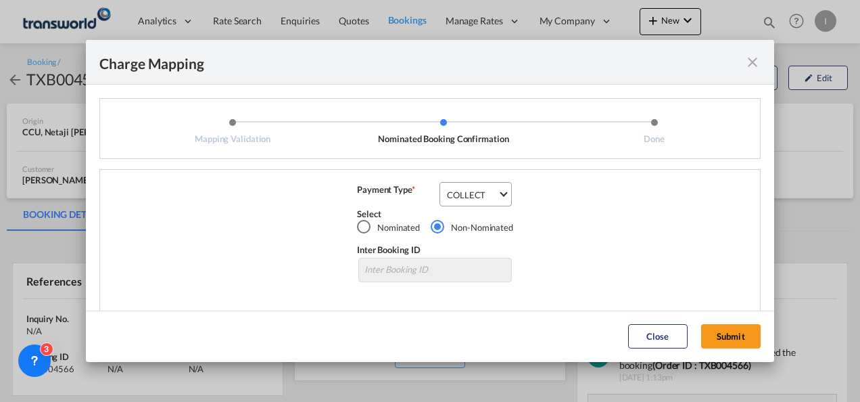
click at [765, 338] on div "Close Submit" at bounding box center [694, 336] width 146 height 24
click at [736, 335] on button "Submit" at bounding box center [731, 336] width 60 height 24
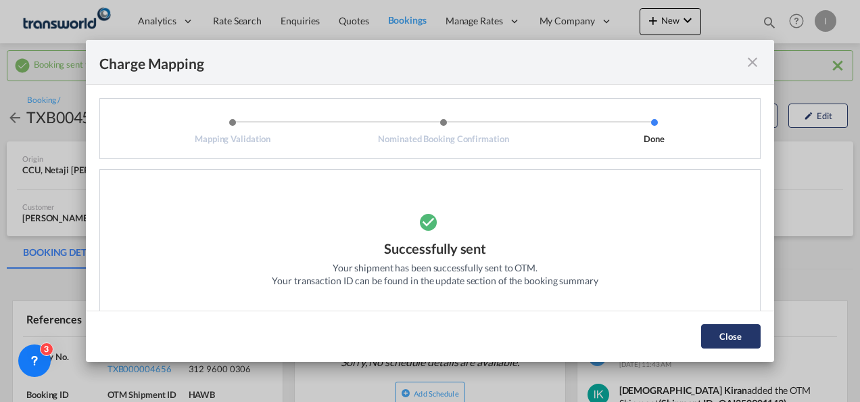
click at [716, 338] on button "Close" at bounding box center [731, 336] width 60 height 24
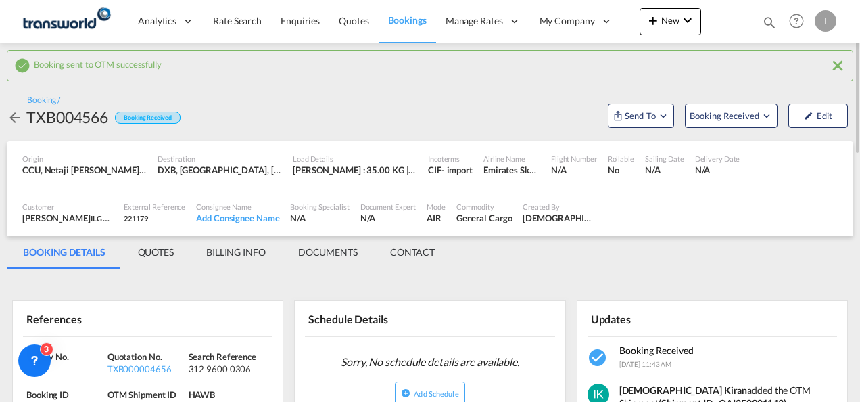
scroll to position [203, 0]
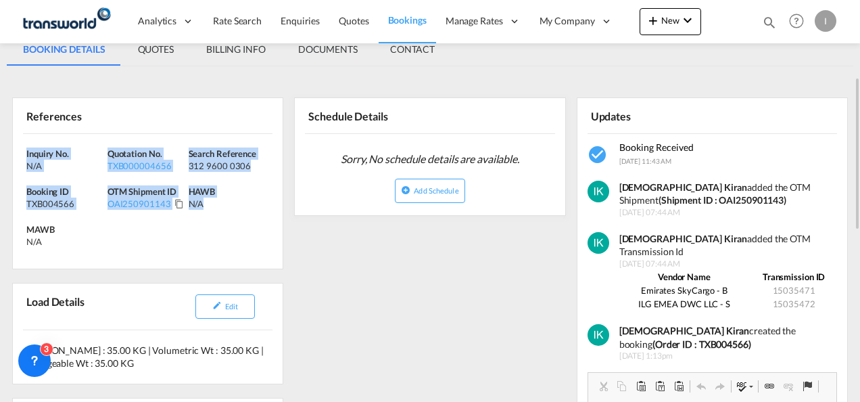
drag, startPoint x: 247, startPoint y: 230, endPoint x: 18, endPoint y: 156, distance: 241.4
click at [18, 156] on div "Inquiry No. N/A Quotation No. TXB000004656 Search Reference 312 9600 0306 Booki…" at bounding box center [148, 201] width 270 height 135
copy div "Inquiry No. N/A Quotation No. TXB000004656 Search Reference 312 9600 0306 Booki…"
